Goal: Navigation & Orientation: Find specific page/section

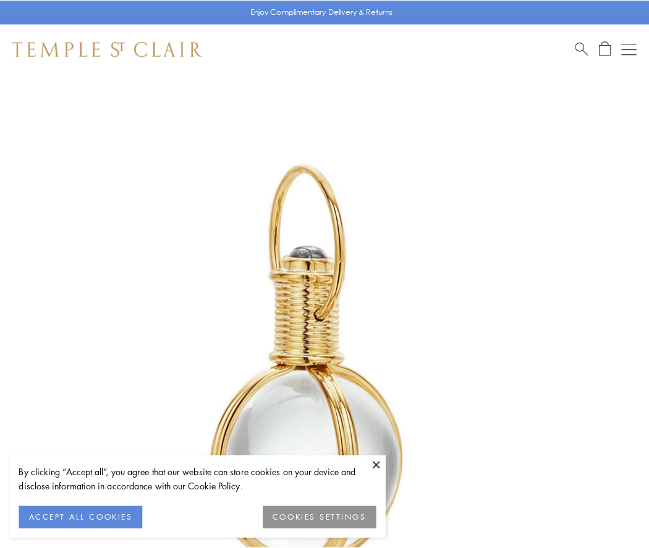
scroll to position [322, 0]
